Goal: Information Seeking & Learning: Learn about a topic

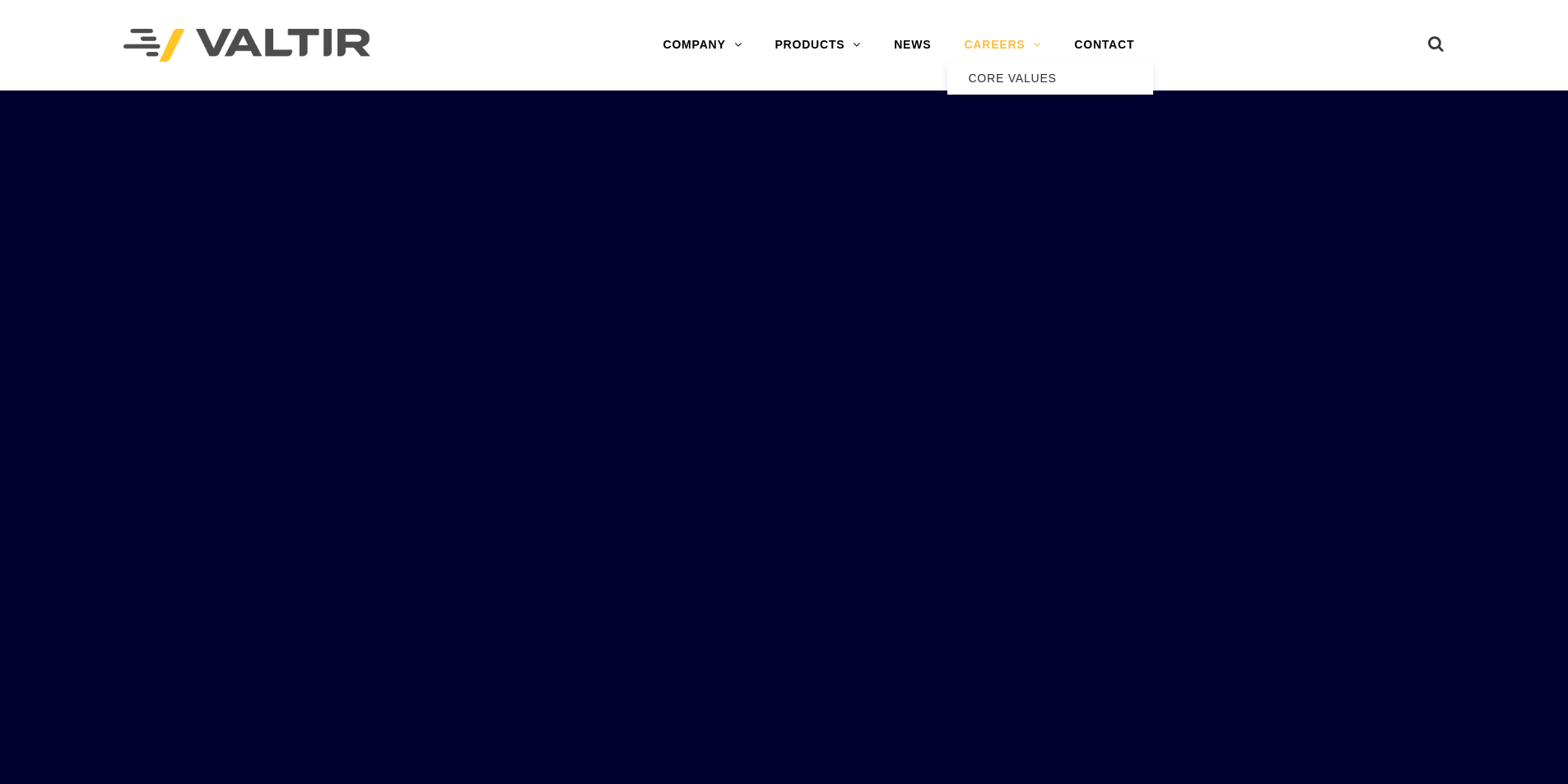
click at [1001, 55] on link "CAREERS" at bounding box center [1003, 44] width 111 height 33
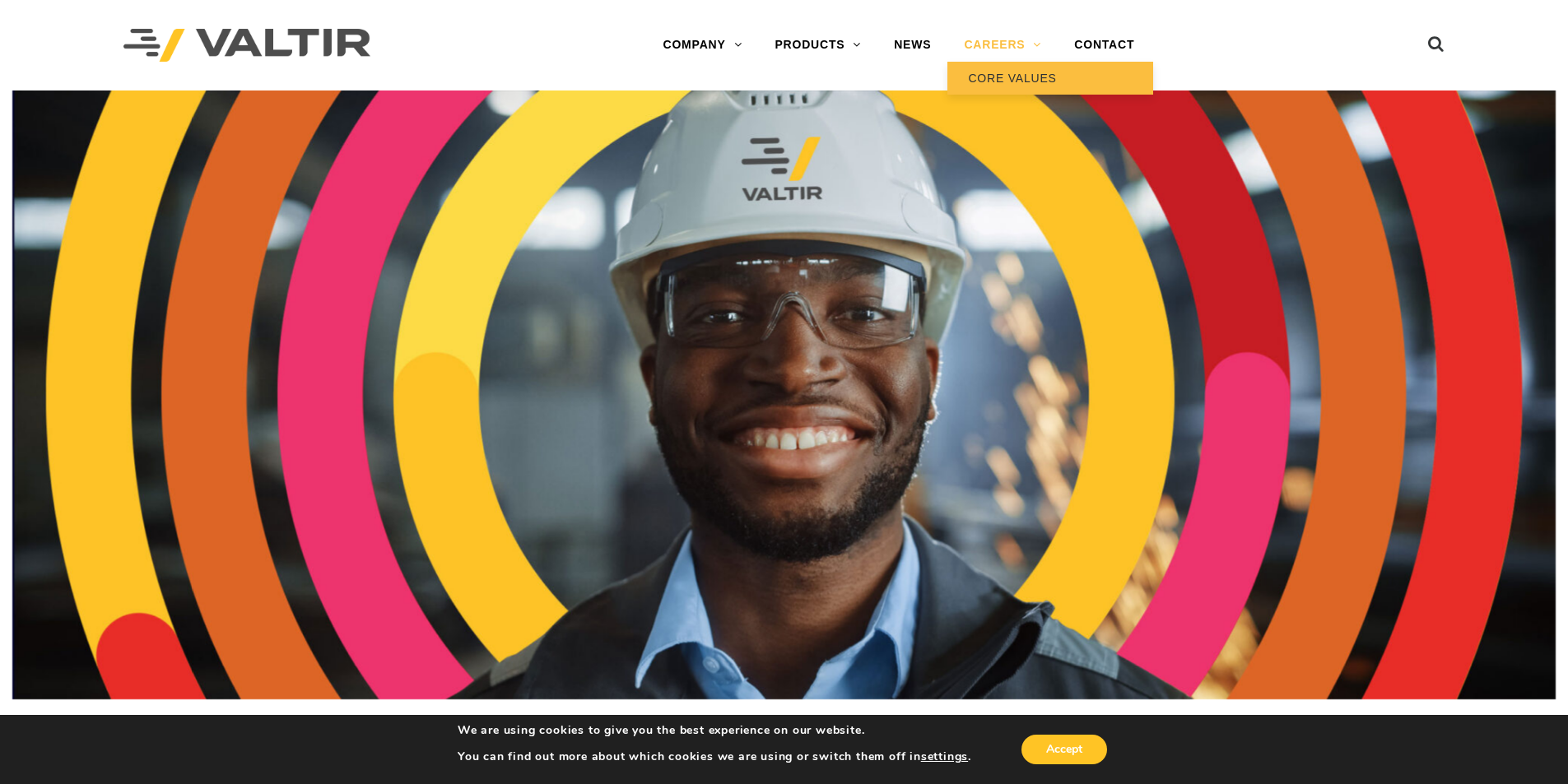
click at [1020, 73] on link "CORE VALUES" at bounding box center [1051, 78] width 206 height 33
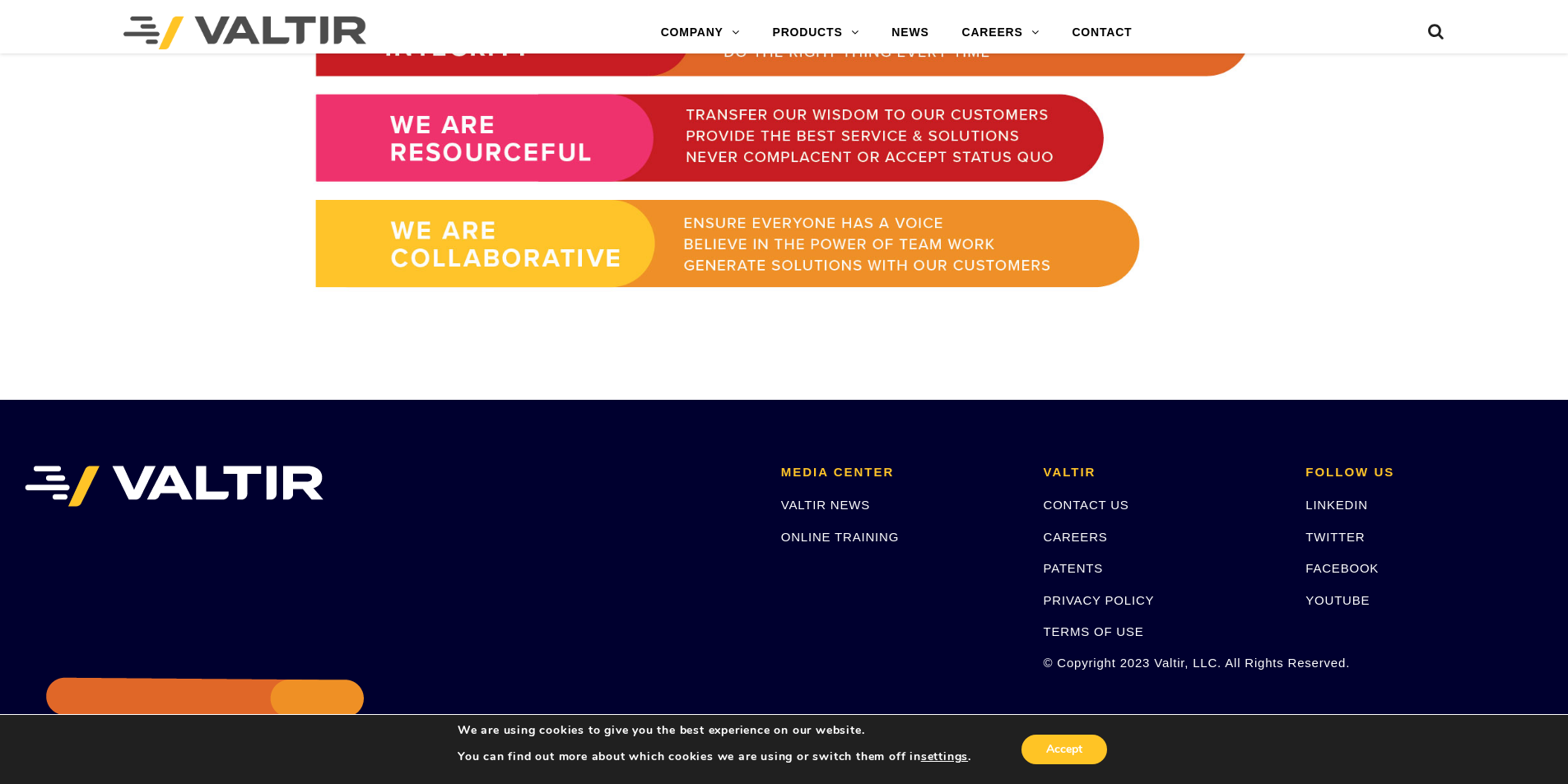
scroll to position [1437, 0]
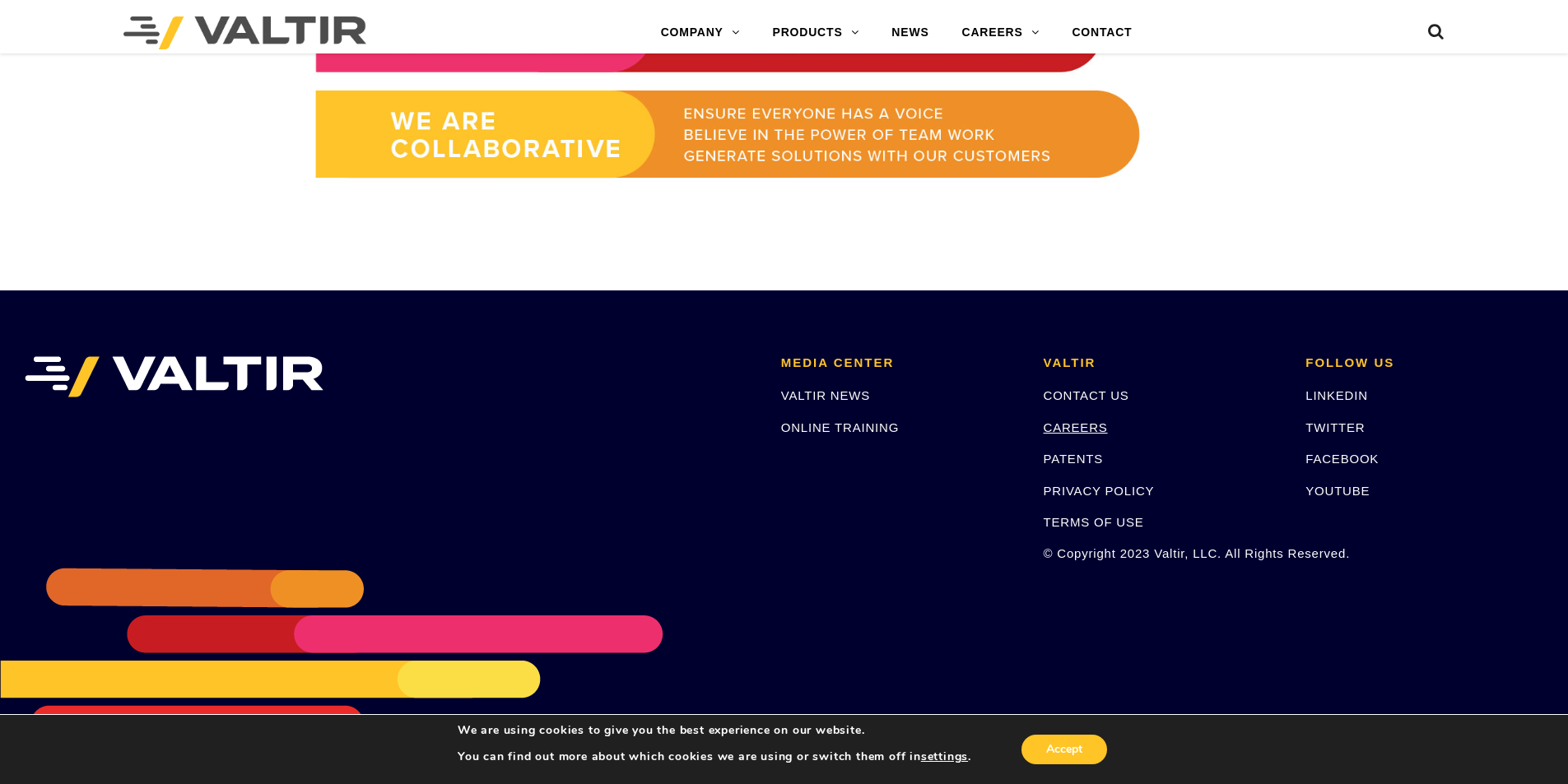
click at [1073, 422] on link "CAREERS" at bounding box center [1076, 427] width 64 height 14
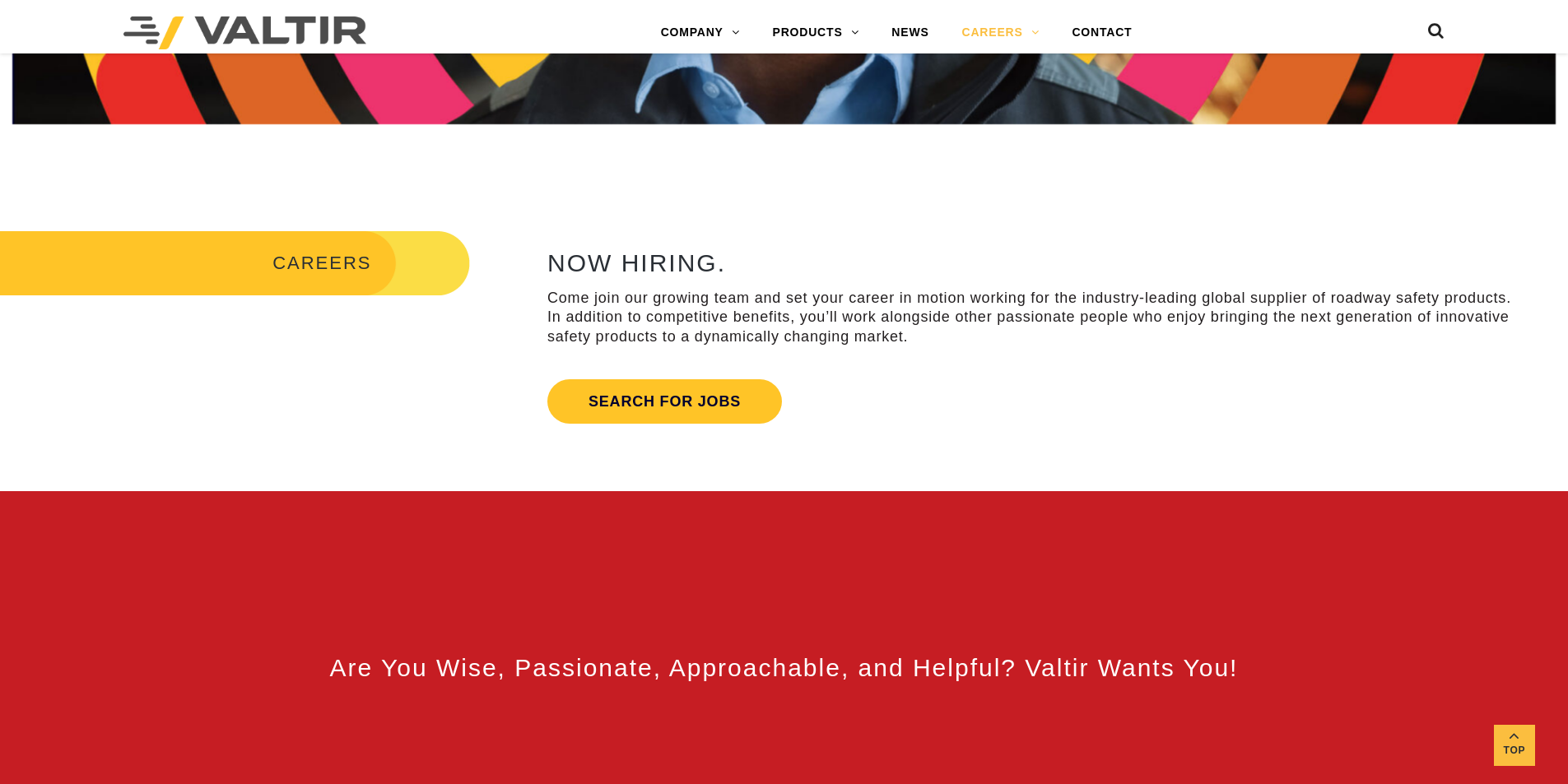
scroll to position [576, 0]
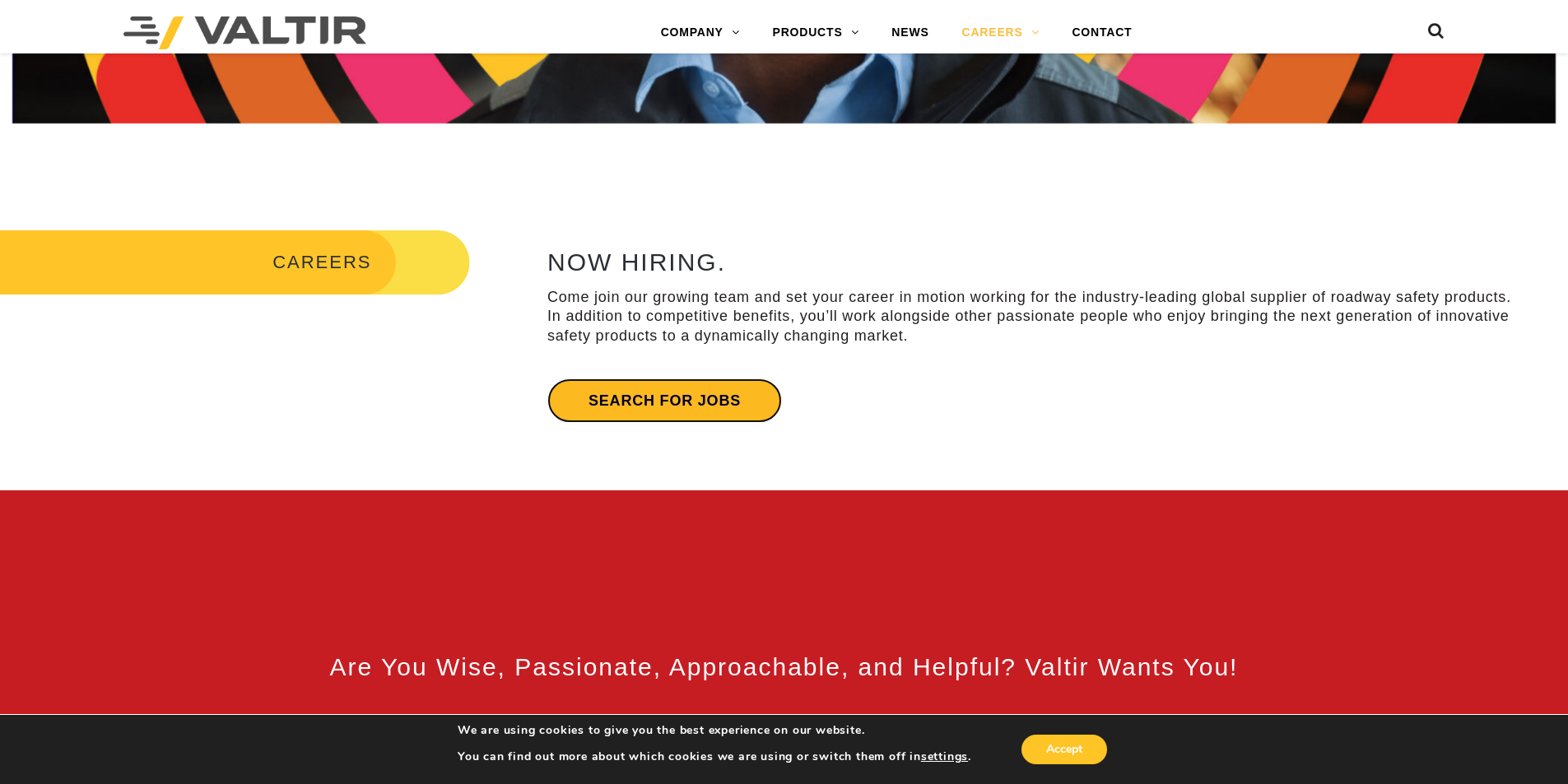
click at [714, 399] on link "Search for jobs" at bounding box center [665, 400] width 234 height 44
